Goal: Task Accomplishment & Management: Use online tool/utility

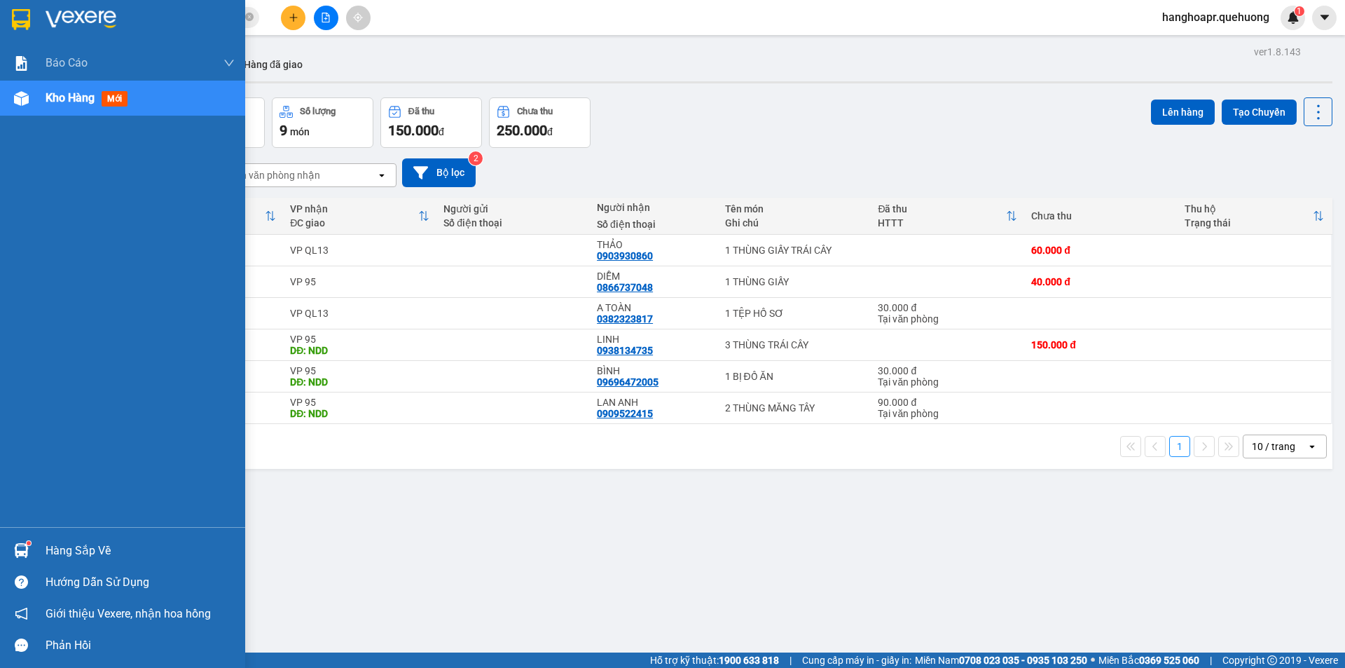
click at [77, 270] on div "Báo cáo 1. Doanh số tạo đơn theo VP gửi (nhân viên) 1. Doanh số tạo đơn theo VP…" at bounding box center [122, 286] width 245 height 481
click at [69, 106] on div "Kho hàng mới" at bounding box center [90, 98] width 88 height 18
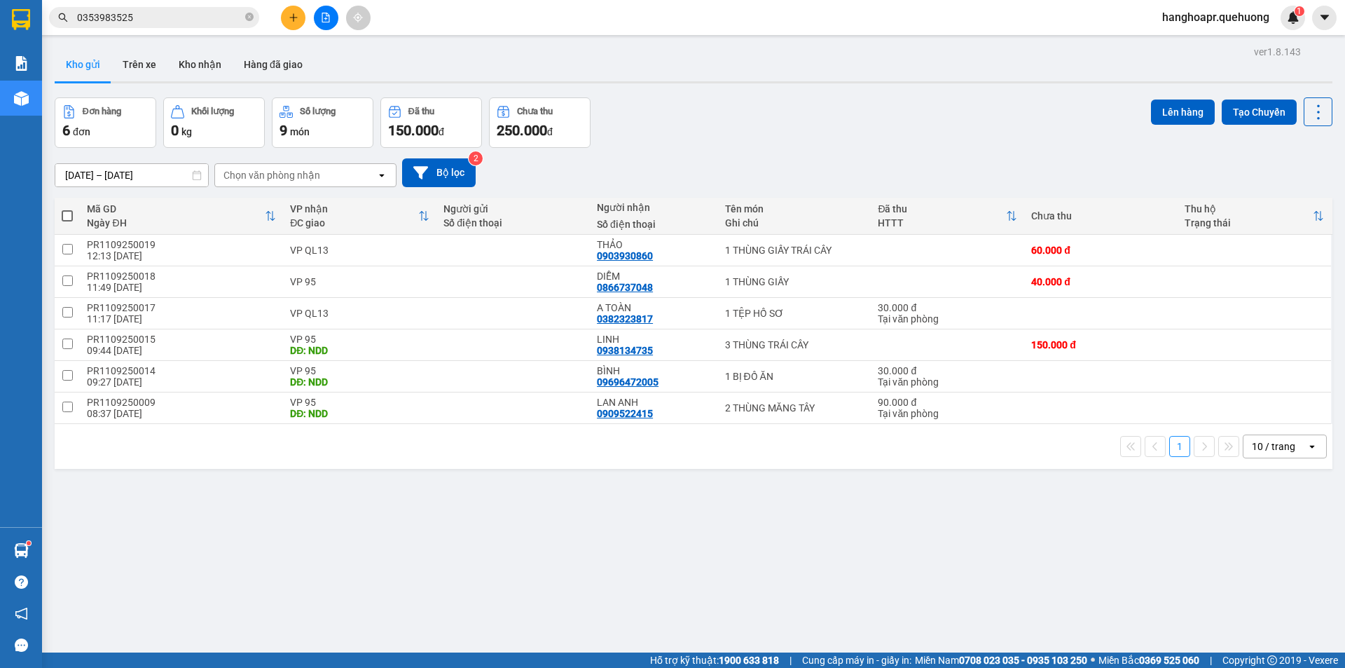
click at [807, 89] on div "ver 1.8.143 Kho gửi Trên xe Kho nhận Hàng đã giao Đơn hàng 6 đơn Khối lượng 0 k…" at bounding box center [693, 376] width 1289 height 668
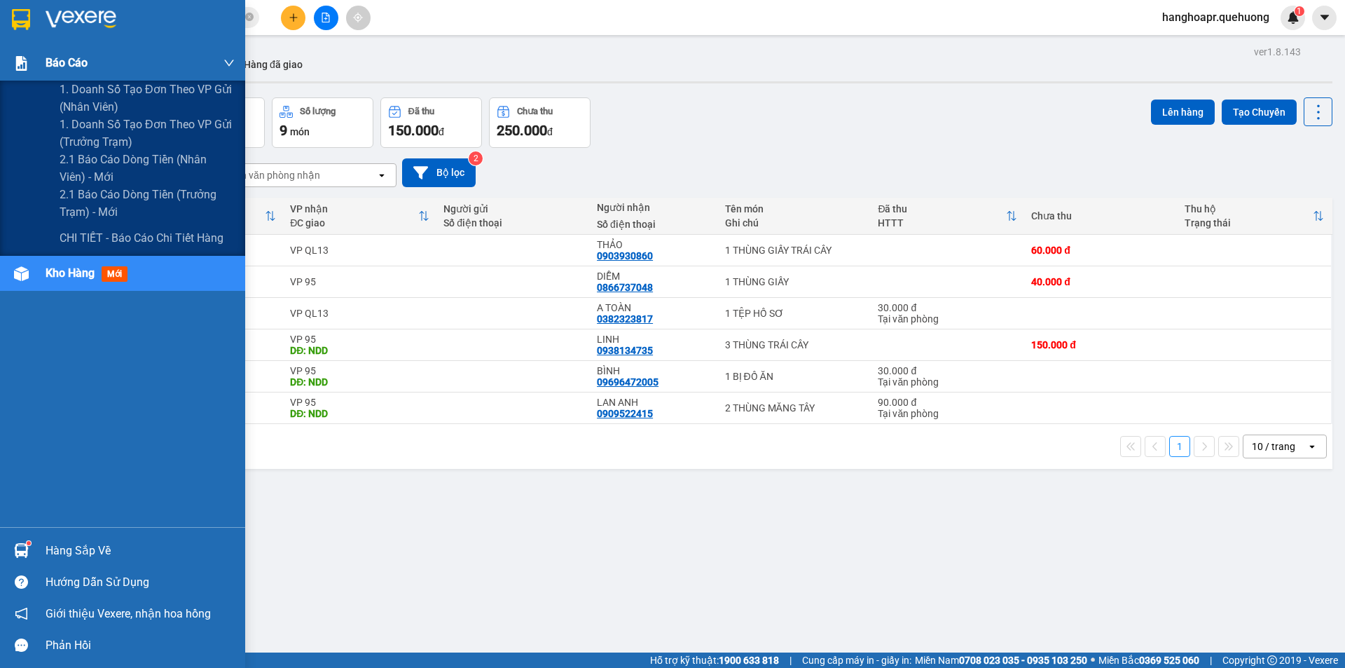
click at [107, 50] on div "Báo cáo" at bounding box center [140, 63] width 189 height 35
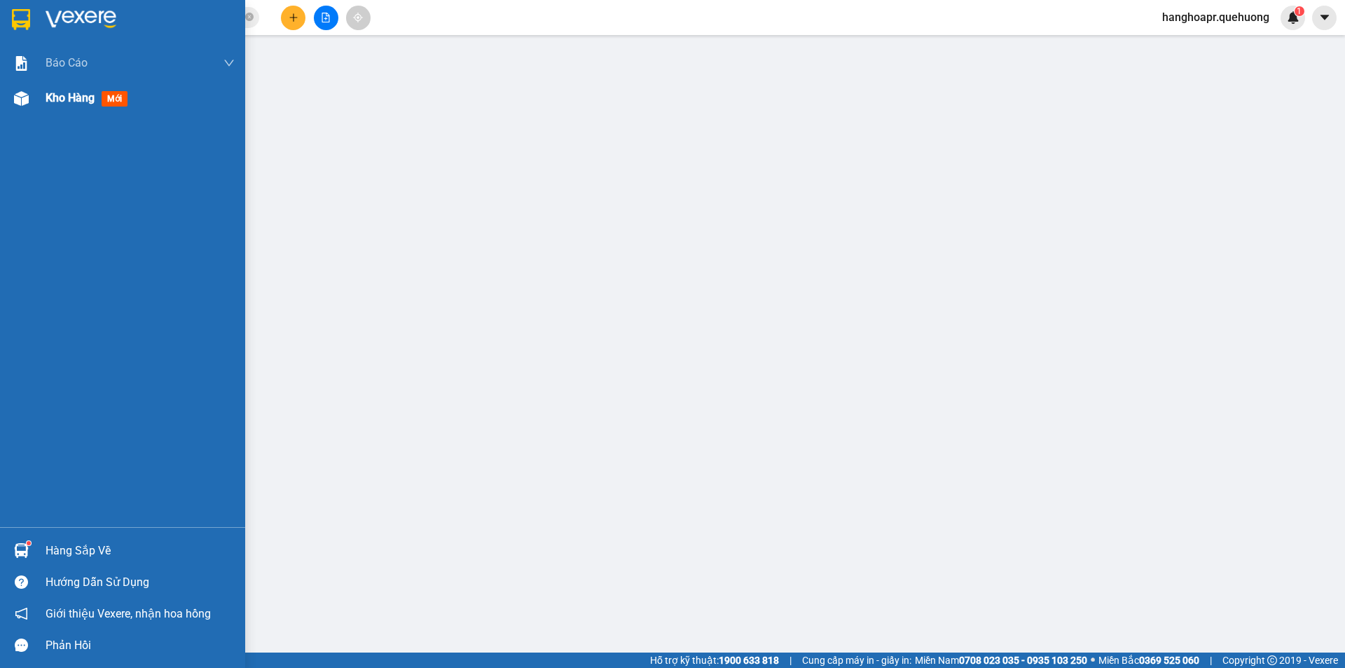
click at [60, 97] on span "Kho hàng" at bounding box center [70, 97] width 49 height 13
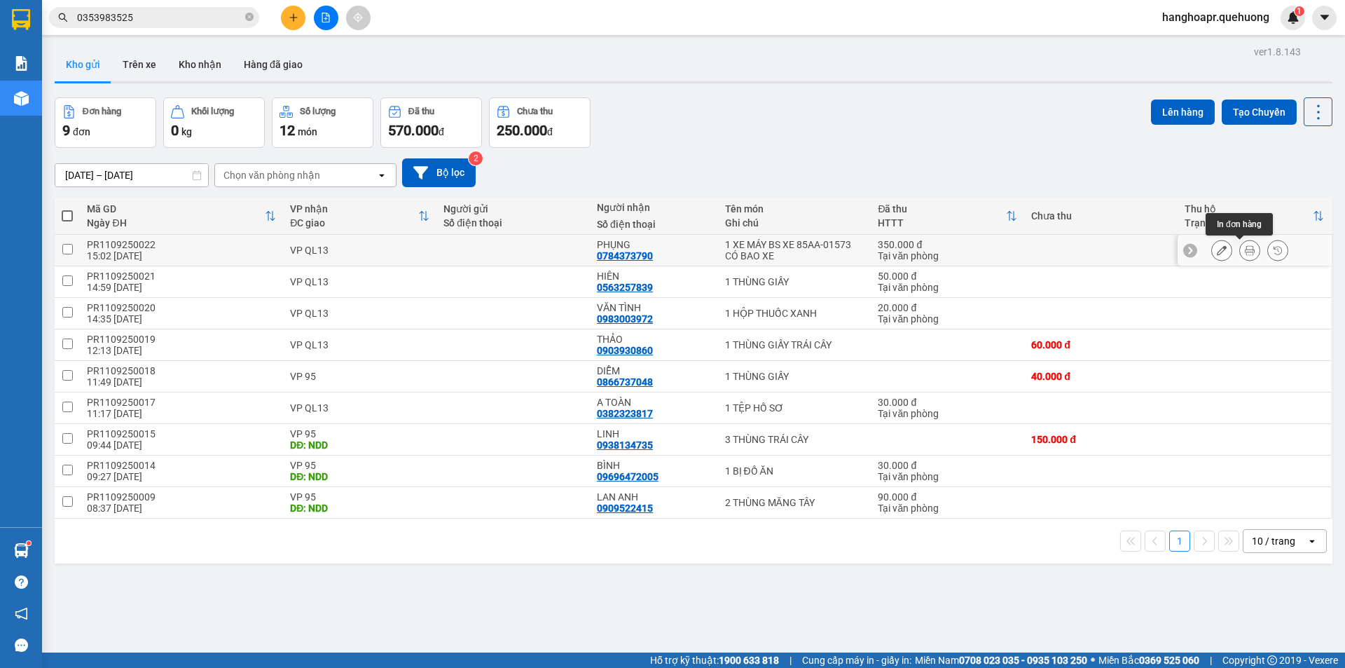
click at [1240, 244] on button at bounding box center [1250, 250] width 20 height 25
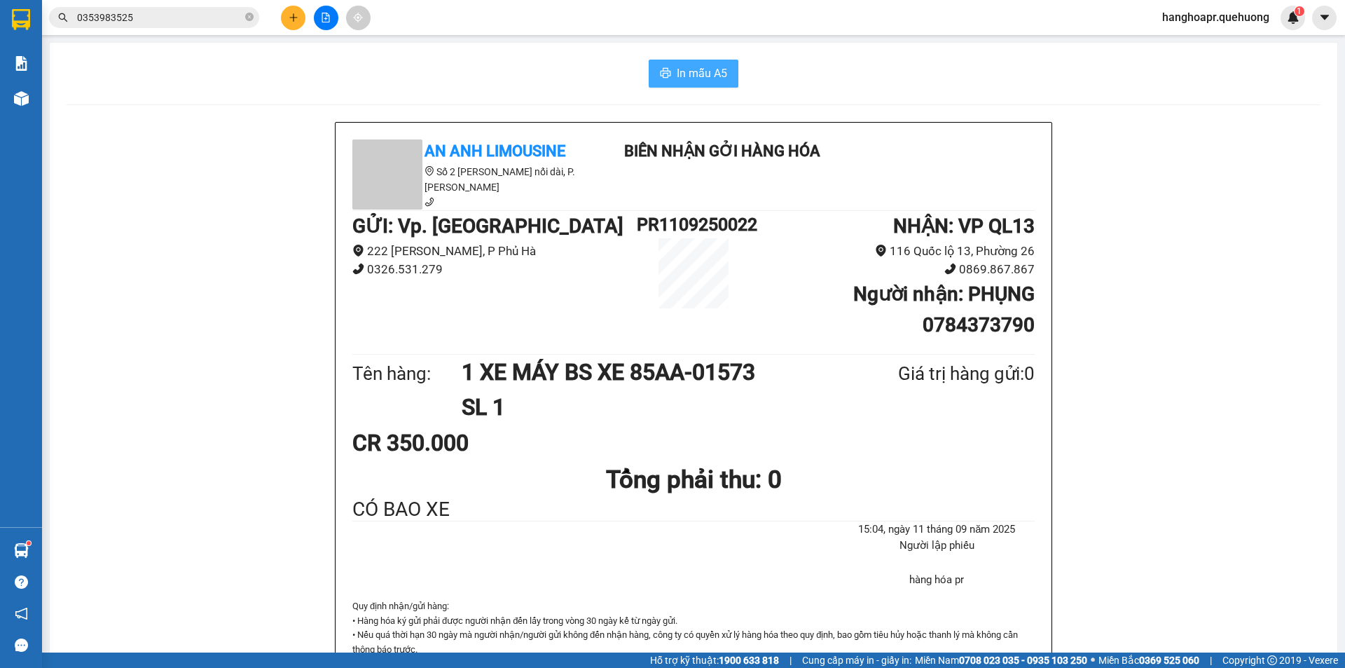
click at [677, 69] on span "In mẫu A5" at bounding box center [702, 73] width 50 height 18
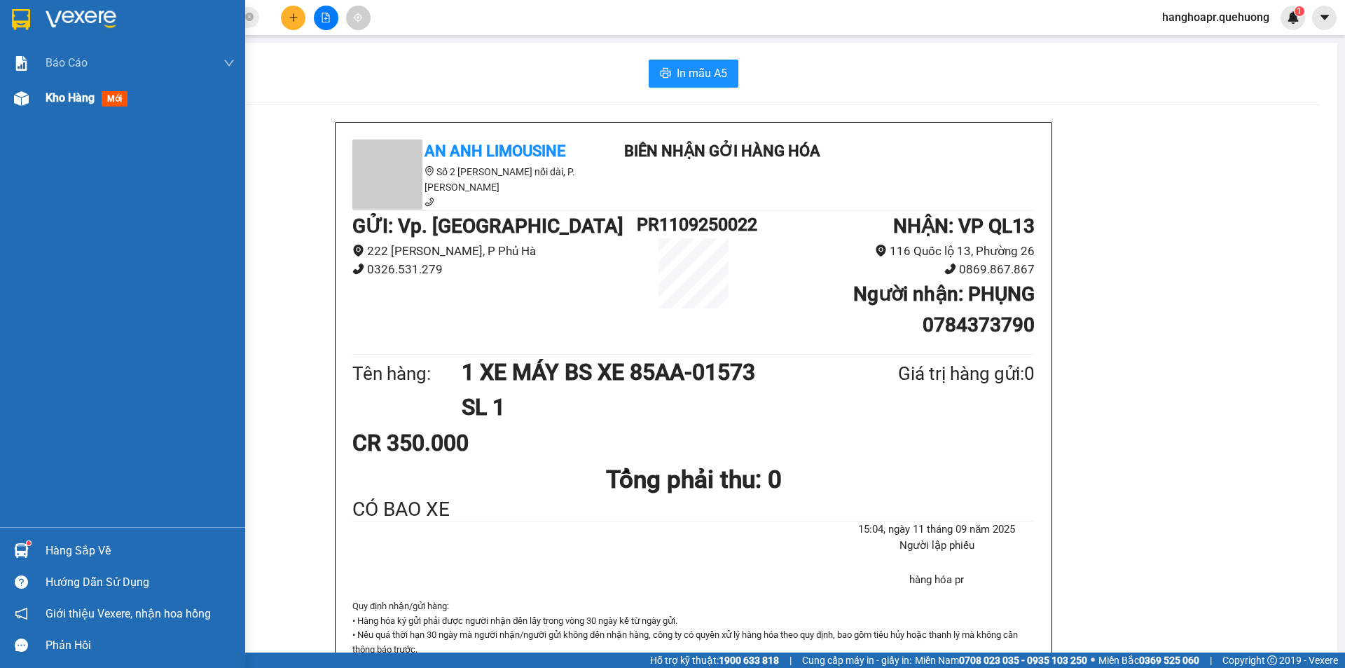
click at [15, 95] on img at bounding box center [21, 98] width 15 height 15
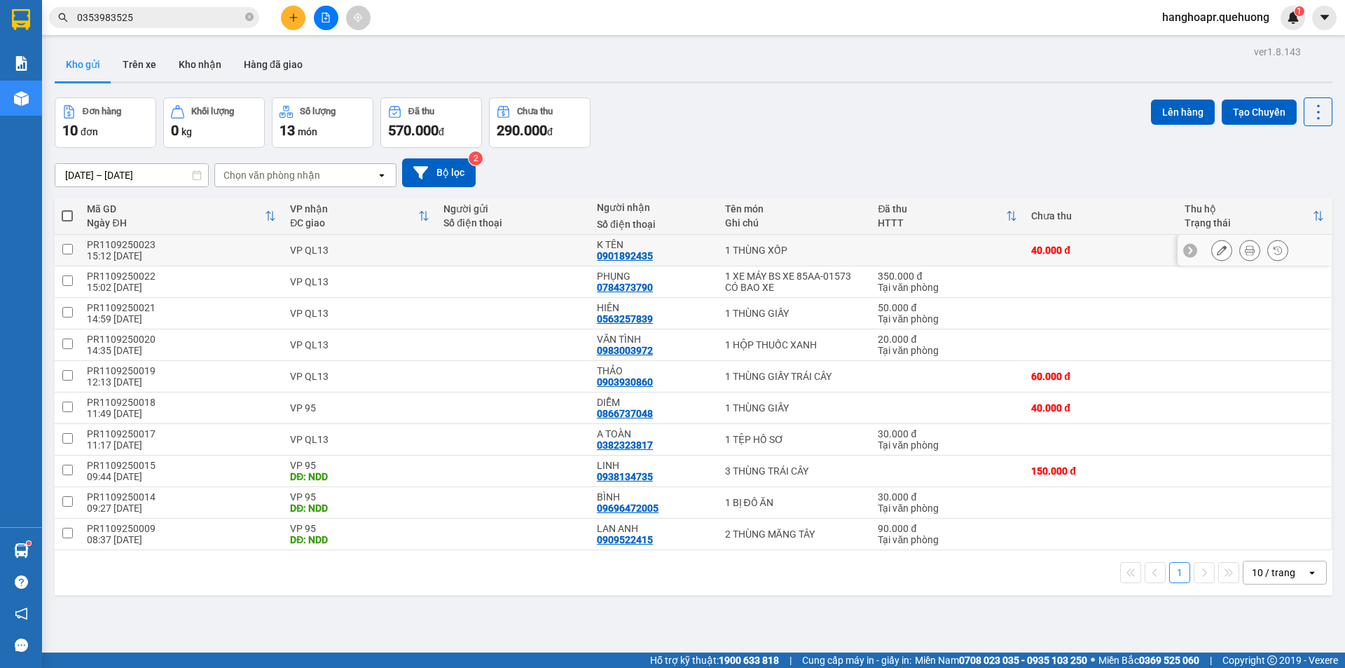
click at [1240, 249] on button at bounding box center [1250, 250] width 20 height 25
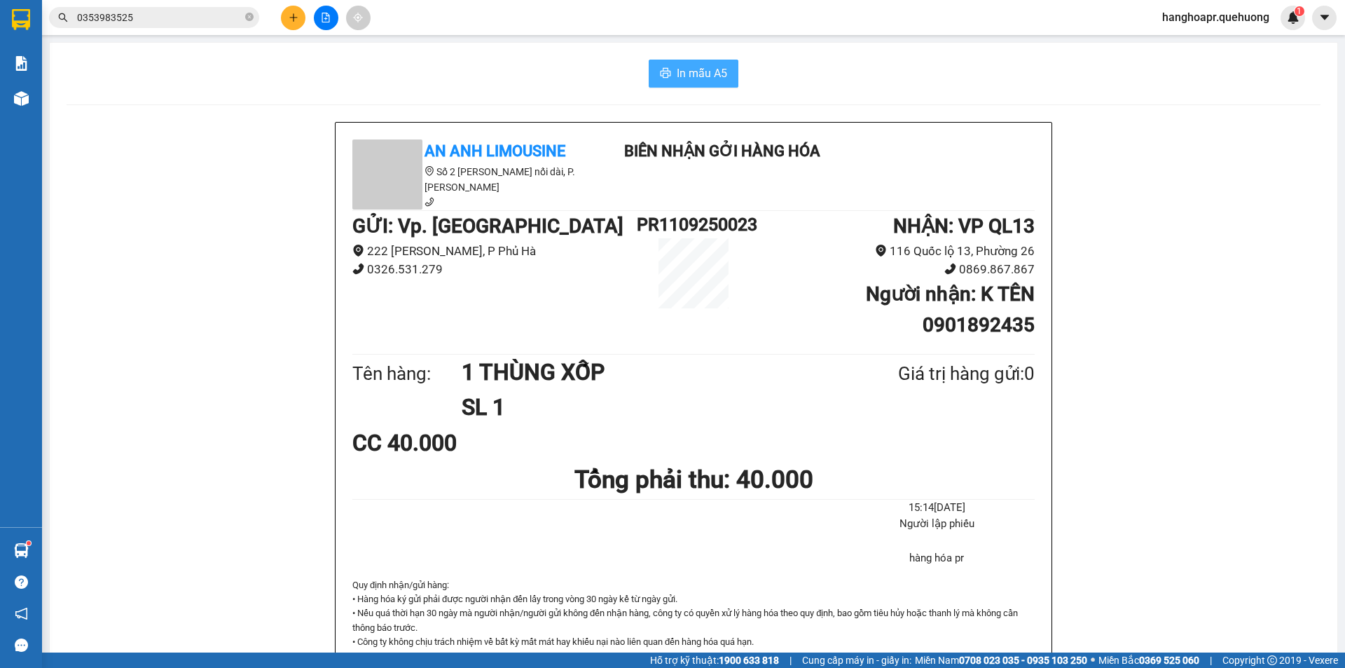
click at [677, 66] on span "In mẫu A5" at bounding box center [702, 73] width 50 height 18
